Goal: Find specific page/section: Find specific page/section

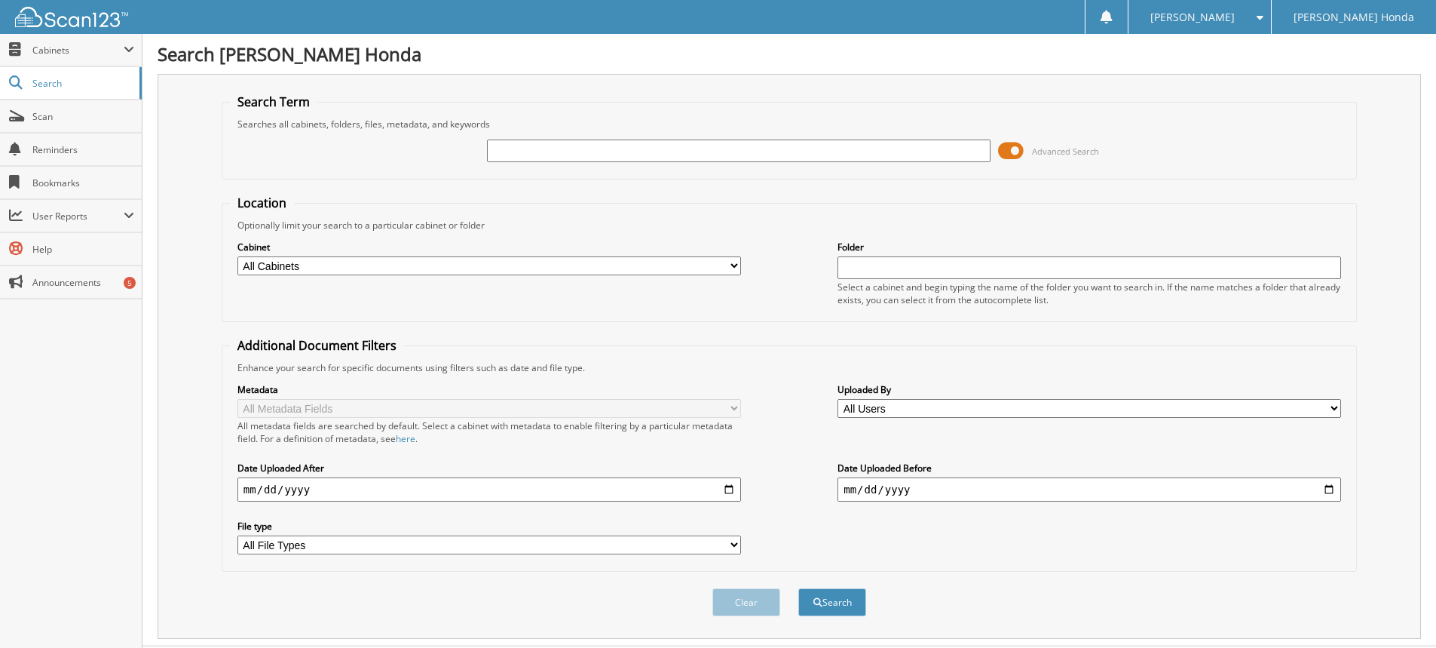
click at [723, 149] on input "text" at bounding box center [739, 150] width 504 height 23
type input "340743A"
click at [798, 588] on button "Search" at bounding box center [832, 602] width 68 height 28
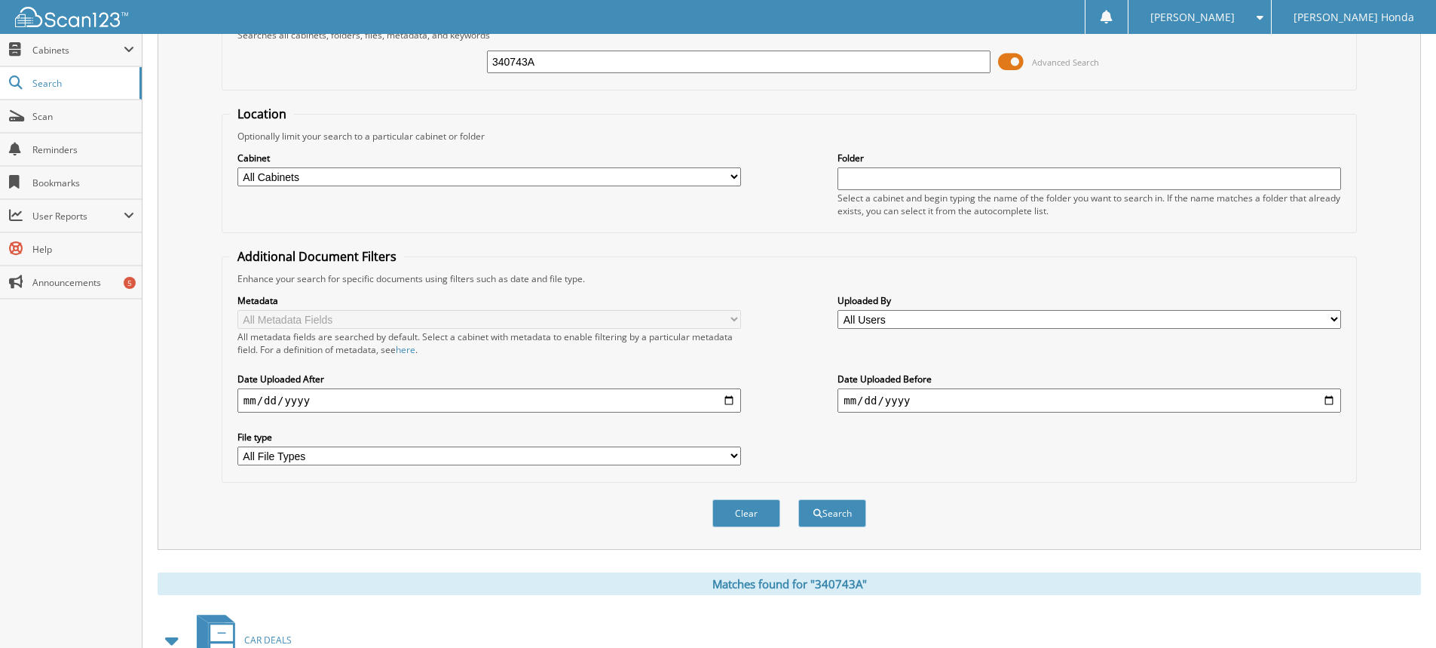
scroll to position [254, 0]
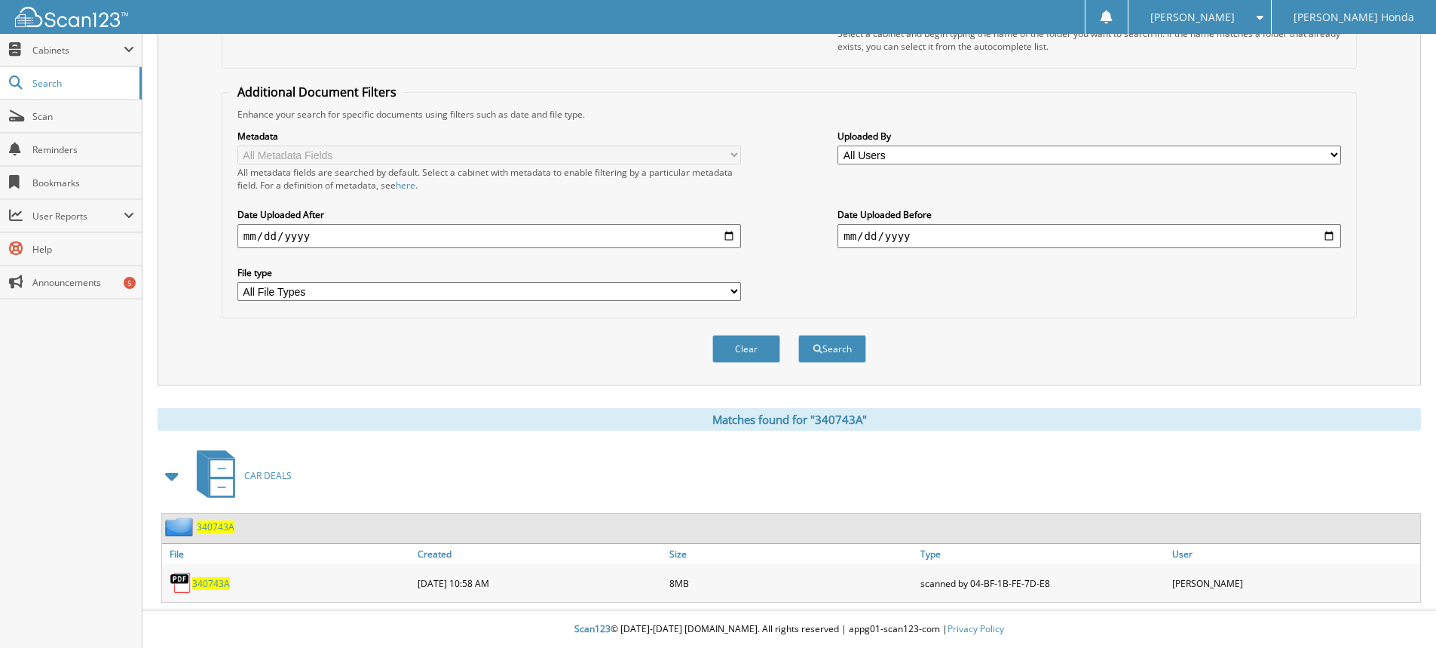
drag, startPoint x: 214, startPoint y: 583, endPoint x: 230, endPoint y: 577, distance: 16.9
click at [214, 583] on span "340743A" at bounding box center [211, 583] width 38 height 13
